Goal: Navigation & Orientation: Find specific page/section

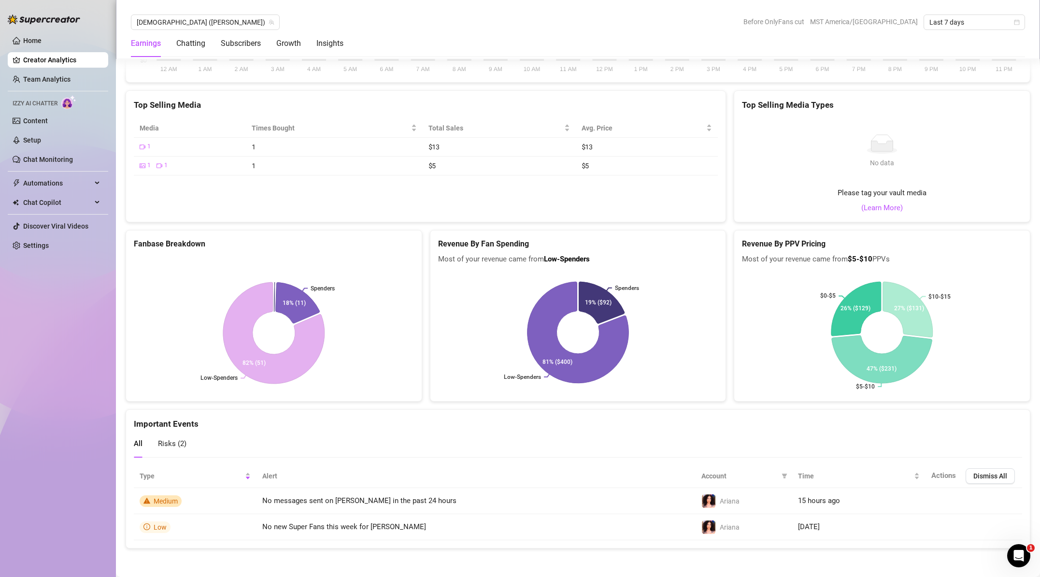
scroll to position [1587, 0]
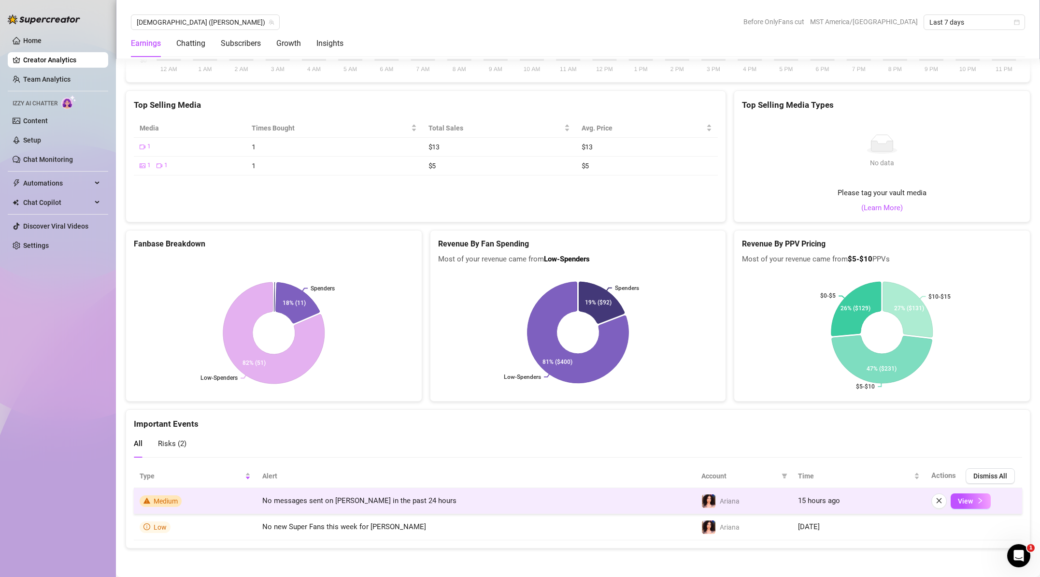
click at [144, 501] on icon "warning" at bounding box center [147, 501] width 7 height 6
click at [967, 499] on span "View" at bounding box center [965, 501] width 15 height 8
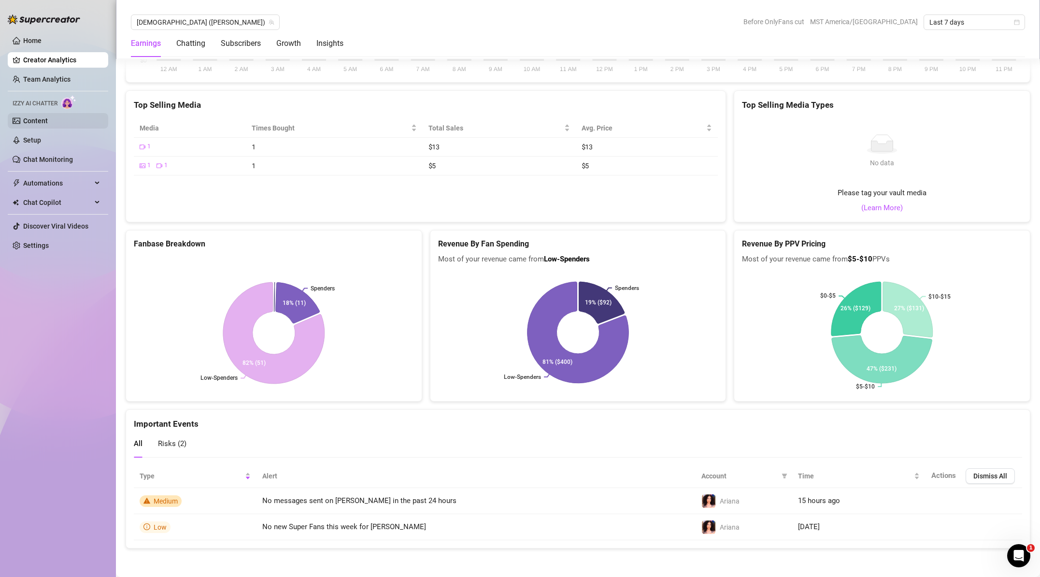
click at [37, 125] on link "Content" at bounding box center [35, 121] width 25 height 8
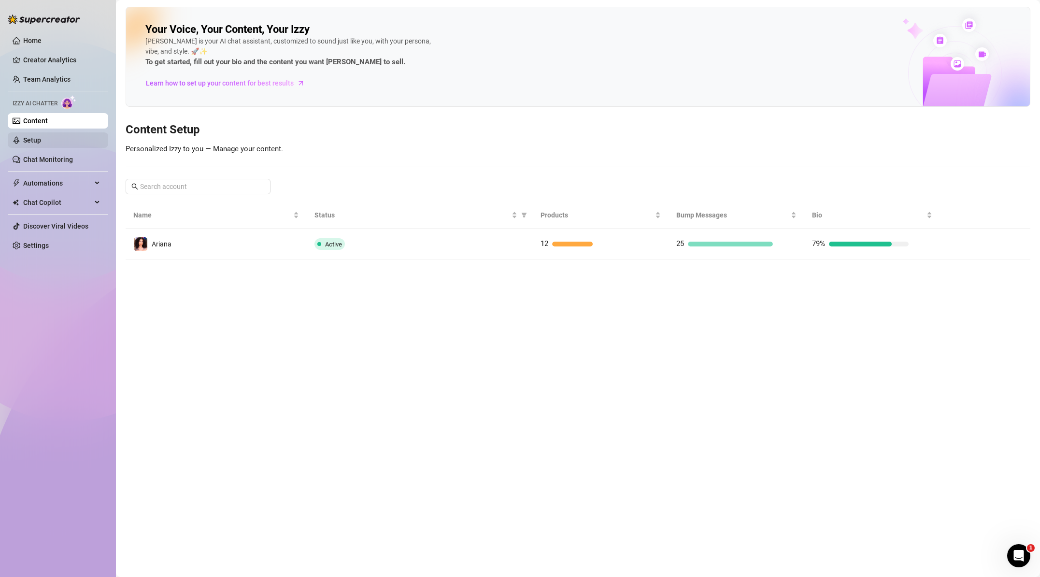
click at [35, 141] on link "Setup" at bounding box center [32, 140] width 18 height 8
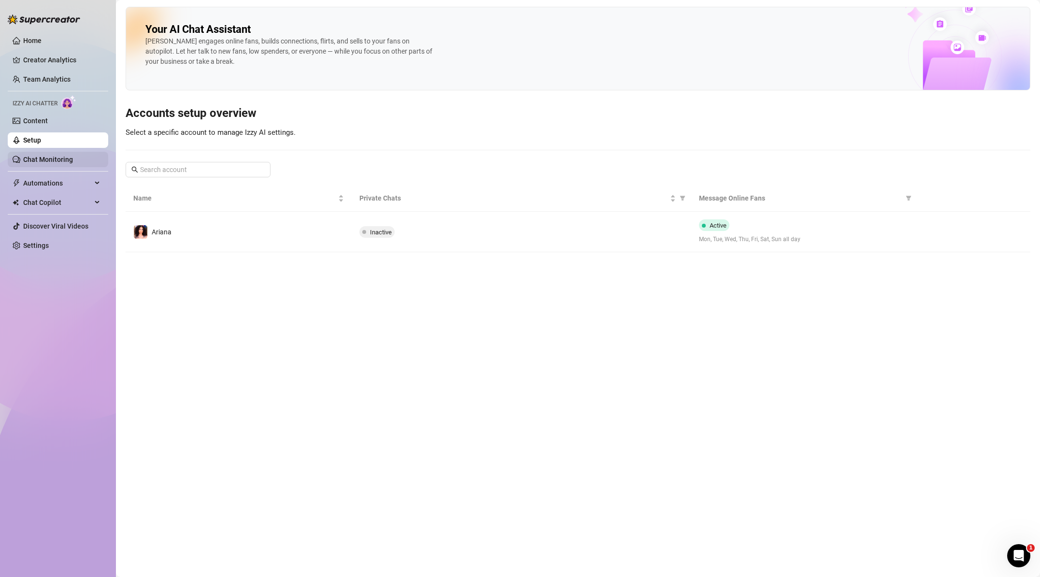
click at [53, 160] on link "Chat Monitoring" at bounding box center [48, 160] width 50 height 8
